Goal: Browse casually

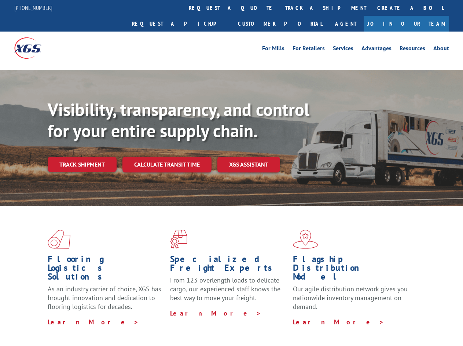
click at [231, 173] on div "Visibility, transparency, and control for your entire supply chain. Track shipm…" at bounding box center [256, 150] width 416 height 102
click at [210, 255] on h1 "Specialized Freight Experts" at bounding box center [228, 265] width 117 height 21
click at [256, 255] on h1 "Specialized Freight Experts" at bounding box center [228, 265] width 117 height 21
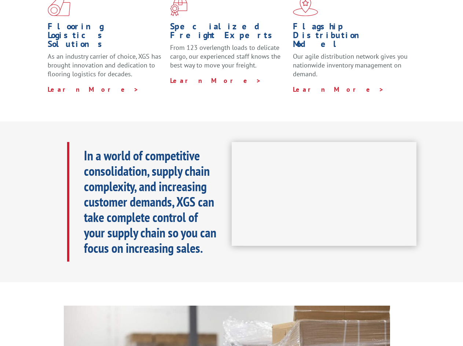
click at [302, 22] on h1 "Flagship Distribution Model" at bounding box center [351, 37] width 117 height 30
click at [82, 148] on div "In a world of competitive consolidation, supply chain complexity, and increasin…" at bounding box center [149, 202] width 165 height 120
click at [167, 148] on b "In a world of competitive consolidation, supply chain complexity, and increasin…" at bounding box center [150, 202] width 132 height 110
